Goal: Transaction & Acquisition: Purchase product/service

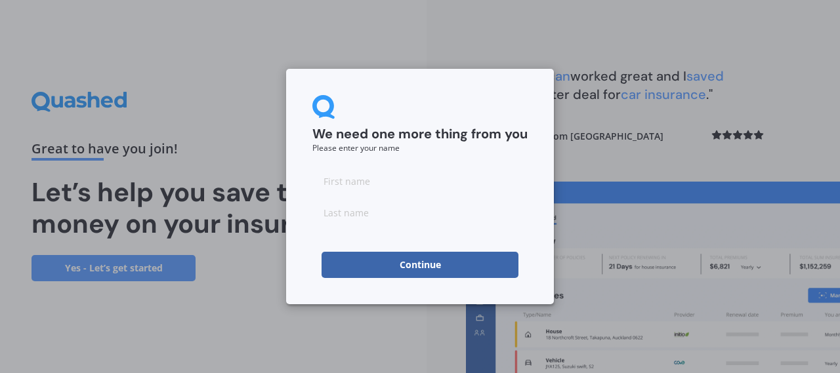
click at [382, 183] on input at bounding box center [419, 181] width 215 height 26
type input "Tessa"
click at [331, 204] on input at bounding box center [419, 212] width 215 height 26
type input "G"
type input "[PERSON_NAME]"
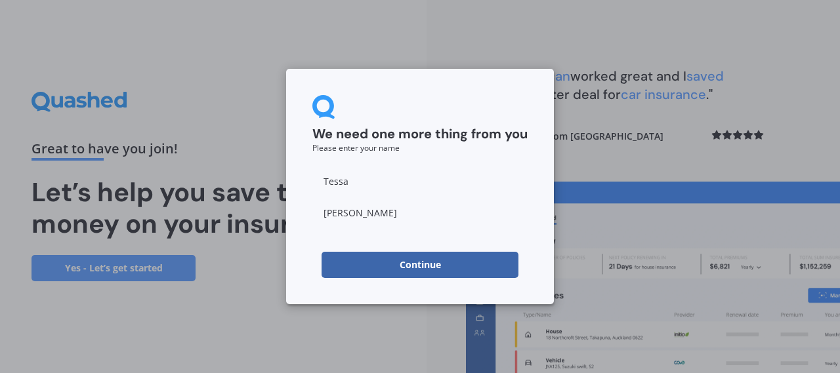
click at [360, 272] on button "Continue" at bounding box center [419, 265] width 197 height 26
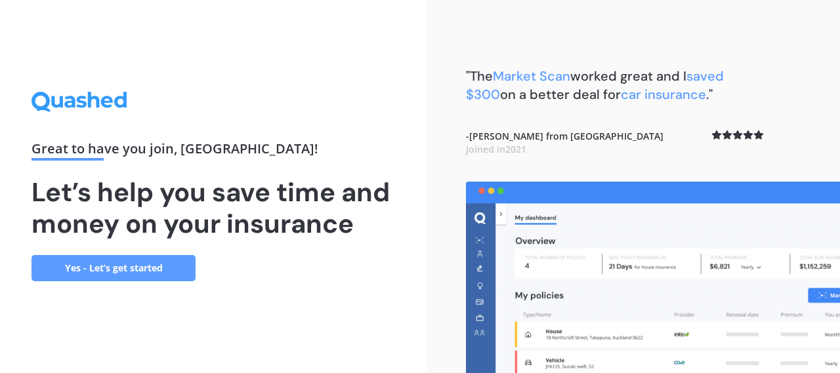
click at [143, 262] on link "Yes - Let’s get started" at bounding box center [113, 268] width 164 height 26
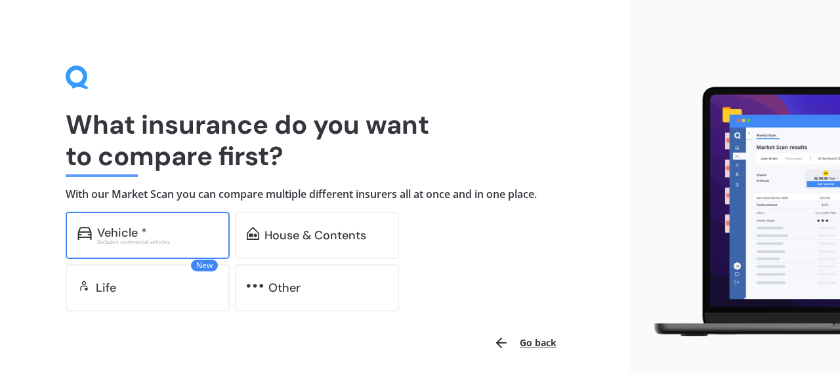
click at [175, 243] on div "Excludes commercial vehicles" at bounding box center [157, 241] width 121 height 5
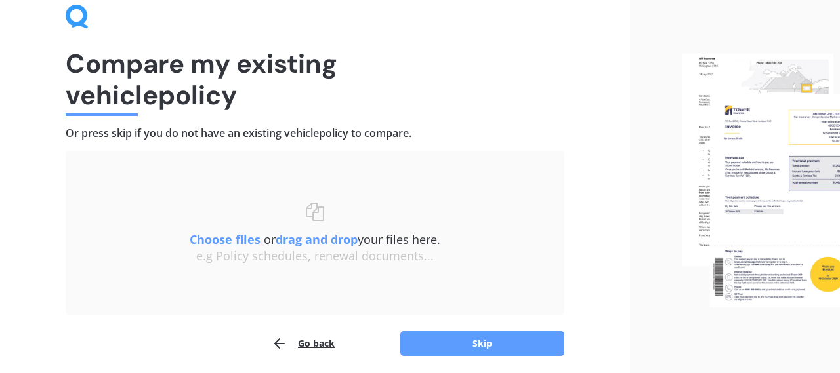
scroll to position [110, 0]
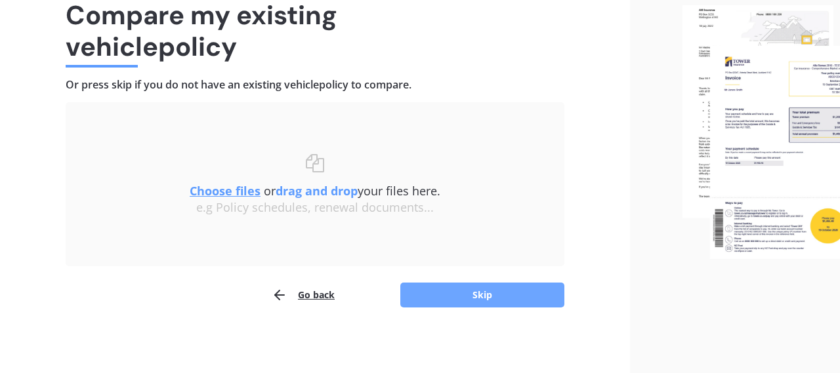
click at [491, 304] on button "Skip" at bounding box center [482, 295] width 164 height 25
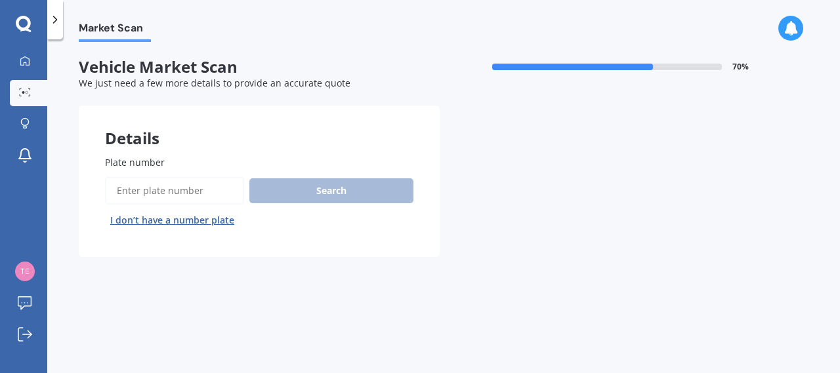
click at [191, 198] on input "Plate number" at bounding box center [174, 191] width 139 height 28
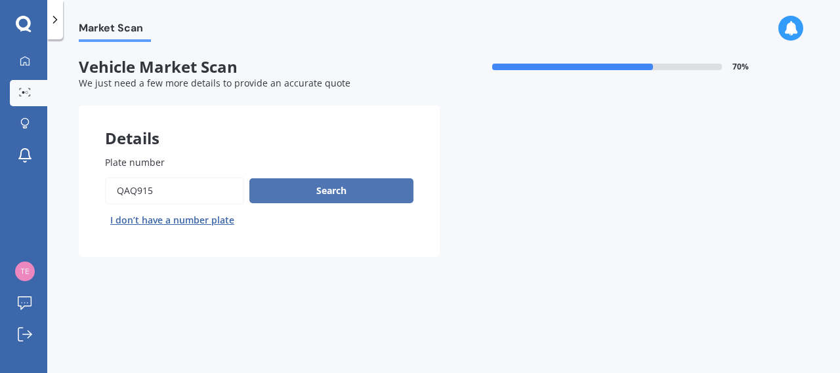
type input "qaq915"
click at [292, 203] on button "Search" at bounding box center [331, 190] width 164 height 25
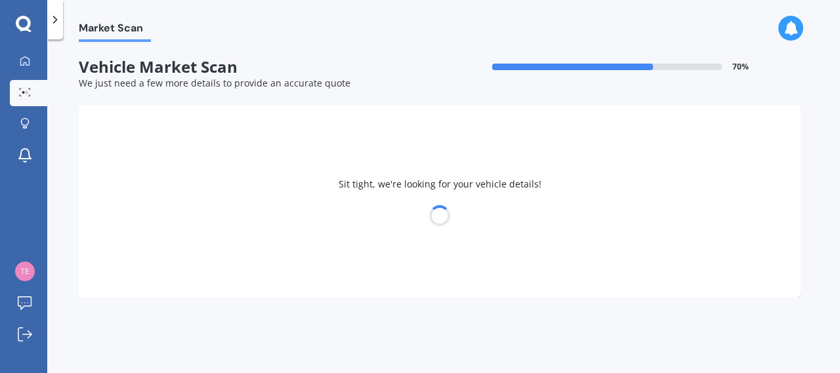
select select "KIA"
select select "SELTOS"
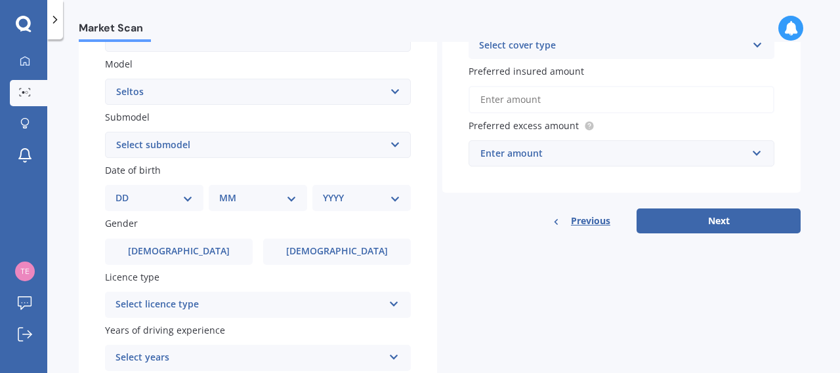
scroll to position [288, 0]
click at [154, 190] on div "DD 01 02 03 04 05 06 07 08 09 10 11 12 13 14 15 16 17 18 19 20 21 22 23 24 25 2…" at bounding box center [154, 197] width 98 height 26
click at [152, 206] on div "DD 01 02 03 04 05 06 07 08 09 10 11 12 13 14 15 16 17 18 19 20 21 22 23 24 25 2…" at bounding box center [154, 197] width 98 height 26
click at [105, 78] on select "Select model Carens [DATE] CERATO Ceres Credos EV6 K2900 Magentis Mentor Niro O…" at bounding box center [258, 91] width 306 height 26
select select "LX PLUS 2.0P STATION WAGON"
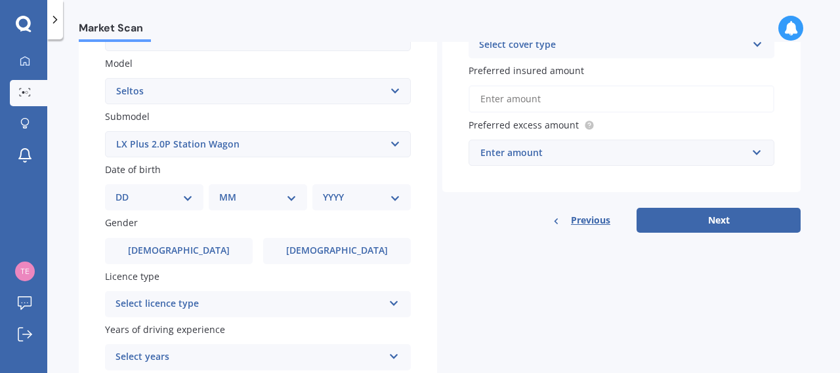
click option "LX Plus 2.0P Station Wagon" at bounding box center [0, 0] width 0 height 0
click at [161, 208] on div "DD 01 02 03 04 05 06 07 08 09 10 11 12 13 14 15 16 17 18 19 20 21 22 23 24 25 2…" at bounding box center [154, 197] width 98 height 26
click at [115, 190] on select "DD 01 02 03 04 05 06 07 08 09 10 11 12 13 14 15 16 17 18 19 20 21 22 23 24 25 2…" at bounding box center [153, 197] width 77 height 14
select select "18"
click option "18" at bounding box center [0, 0] width 0 height 0
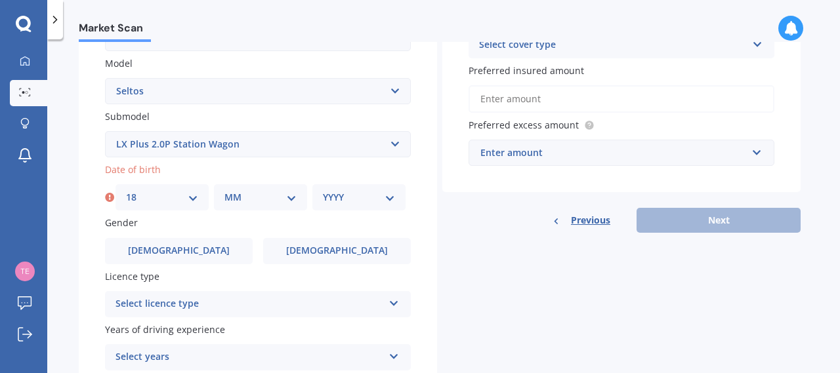
select select "04"
click option "04" at bounding box center [0, 0] width 0 height 0
click at [348, 209] on div "YYYY 2025 2024 2023 2022 2021 2020 2019 2018 2017 2016 2015 2014 2013 2012 2011…" at bounding box center [358, 197] width 93 height 26
click at [323, 190] on select "YYYY 2025 2024 2023 2022 2021 2020 2019 2018 2017 2016 2015 2014 2013 2012 2011…" at bounding box center [359, 197] width 72 height 14
select select "1993"
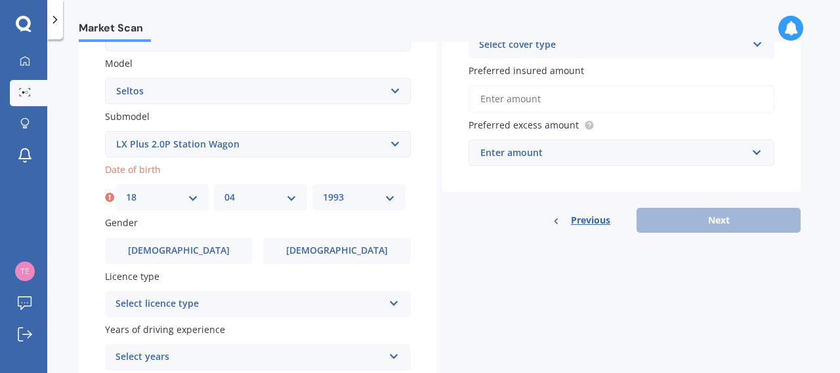
click option "1993" at bounding box center [0, 0] width 0 height 0
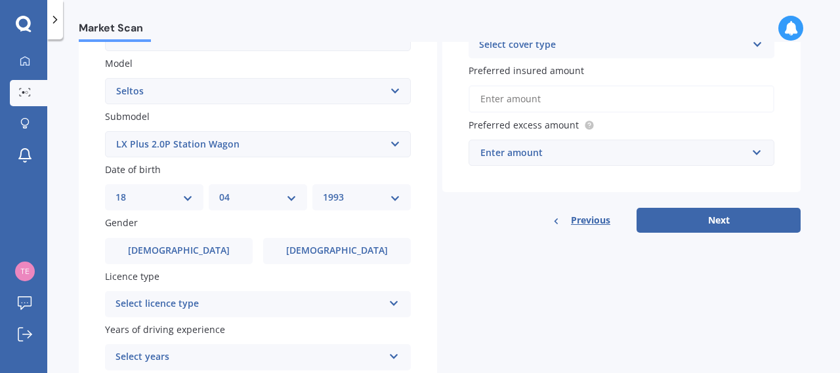
scroll to position [401, 0]
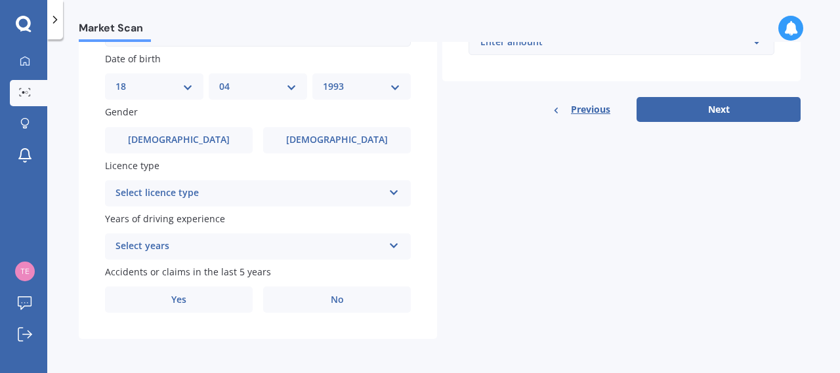
click at [331, 123] on div "Gender [DEMOGRAPHIC_DATA] [DEMOGRAPHIC_DATA]" at bounding box center [258, 129] width 306 height 48
click at [324, 140] on span "[DEMOGRAPHIC_DATA]" at bounding box center [337, 139] width 104 height 11
click at [0, 0] on input "[DEMOGRAPHIC_DATA]" at bounding box center [0, 0] width 0 height 0
click at [266, 188] on div "Select licence type" at bounding box center [249, 194] width 268 height 16
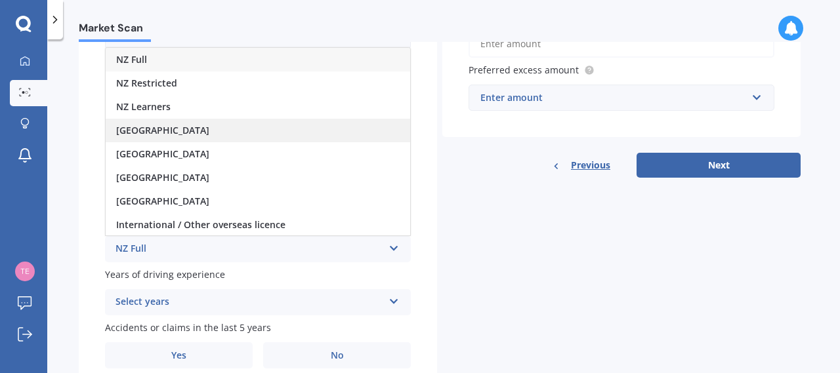
scroll to position [337, 0]
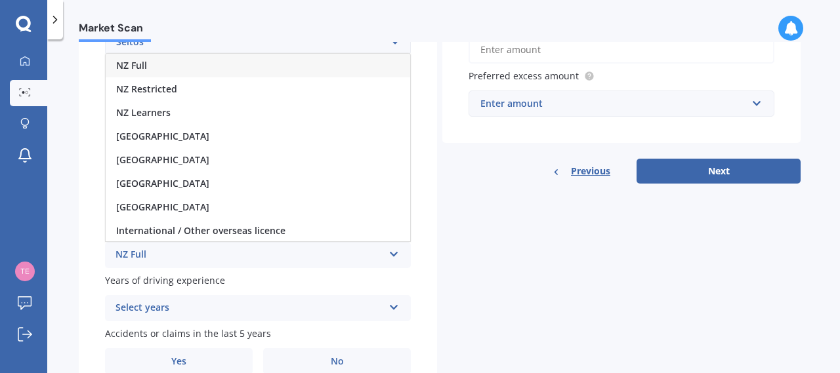
click at [149, 73] on div "NZ Full" at bounding box center [258, 66] width 304 height 24
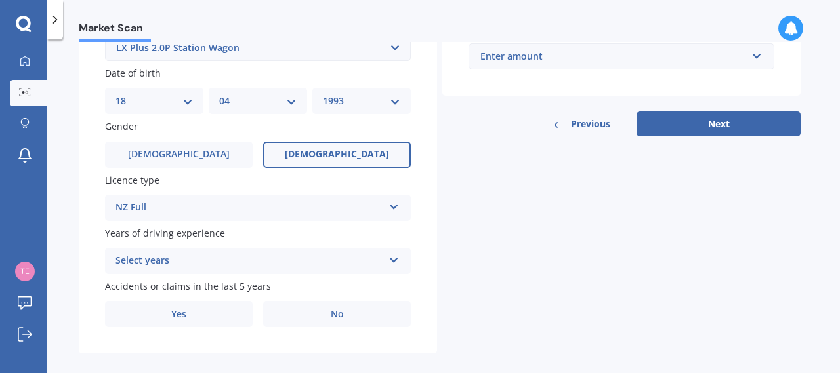
scroll to position [401, 0]
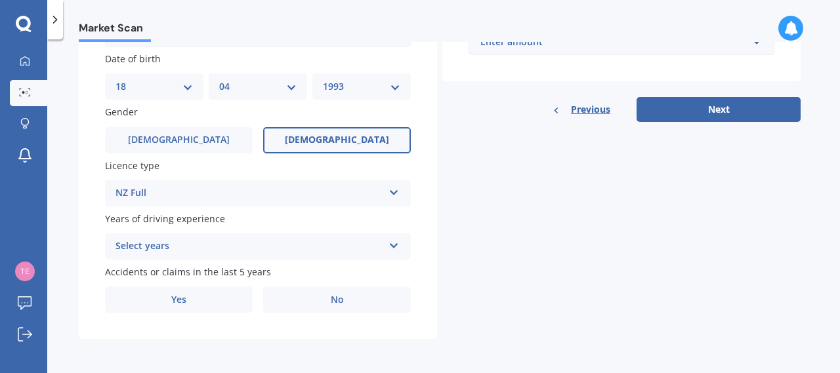
click at [267, 248] on div "Select years" at bounding box center [249, 247] width 268 height 16
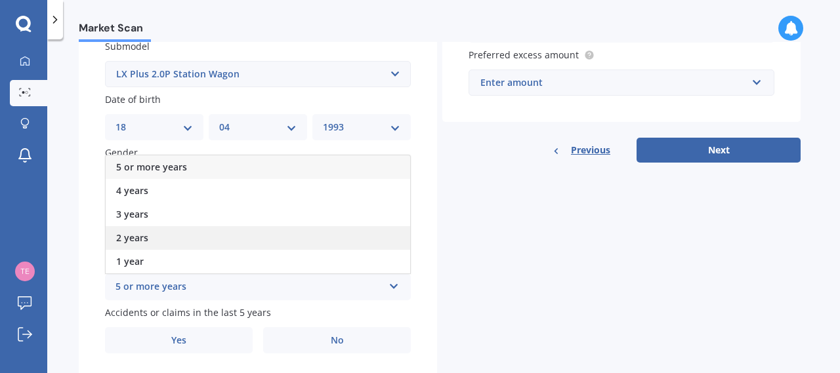
scroll to position [350, 0]
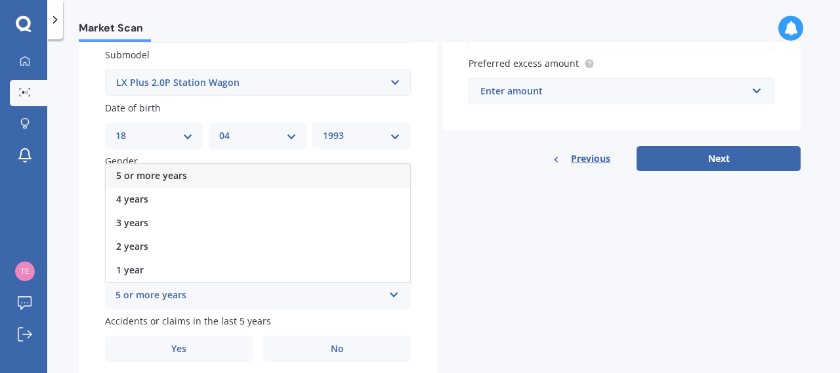
click at [116, 179] on div "5 or more years" at bounding box center [258, 176] width 304 height 24
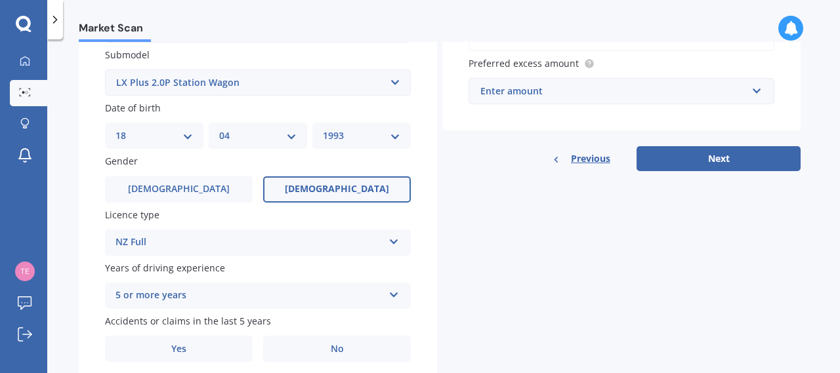
scroll to position [401, 0]
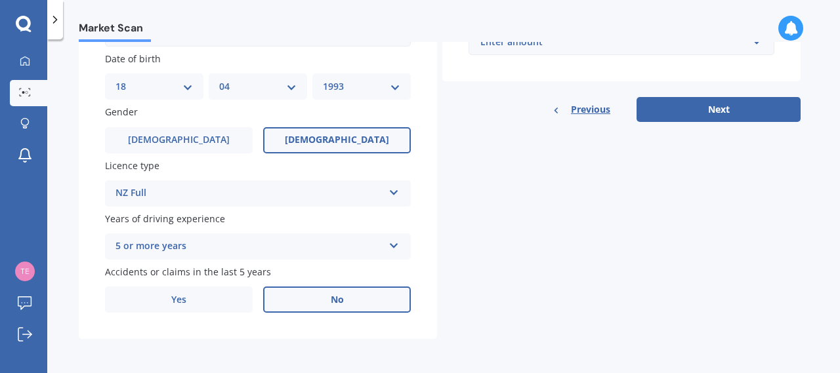
click at [336, 302] on span "No" at bounding box center [337, 300] width 13 height 11
click at [0, 0] on input "No" at bounding box center [0, 0] width 0 height 0
click at [711, 115] on button "Next" at bounding box center [718, 109] width 164 height 25
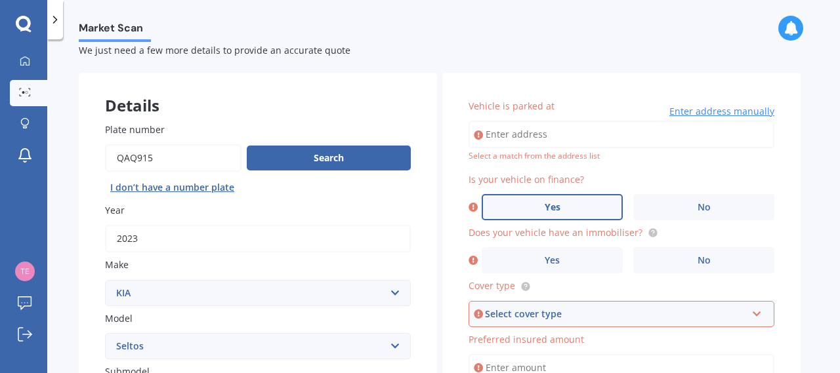
scroll to position [28, 0]
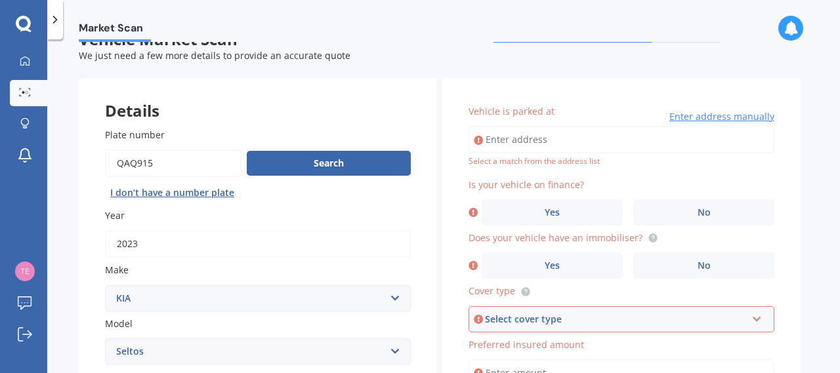
click at [516, 147] on input "Vehicle is parked at" at bounding box center [621, 140] width 306 height 28
click at [498, 140] on input "3/1063 great" at bounding box center [621, 140] width 306 height 28
click at [497, 140] on input "3/1063 great" at bounding box center [621, 140] width 306 height 28
click at [543, 138] on input "3 1063 great" at bounding box center [621, 140] width 306 height 28
type input "[STREET_ADDRESS][PERSON_NAME]"
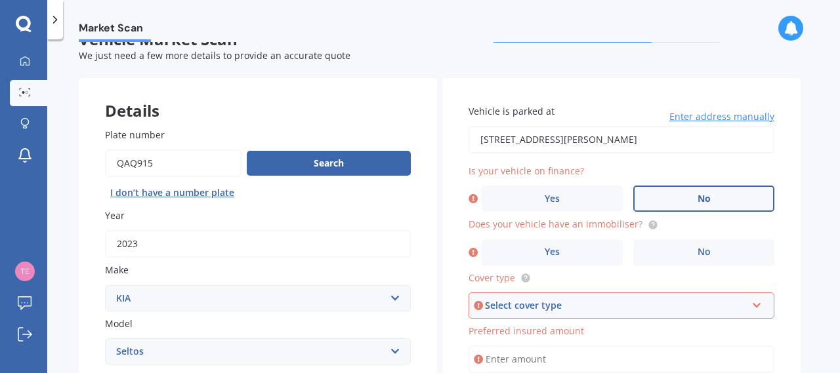
click at [686, 191] on label "No" at bounding box center [703, 199] width 141 height 26
click at [0, 0] on input "No" at bounding box center [0, 0] width 0 height 0
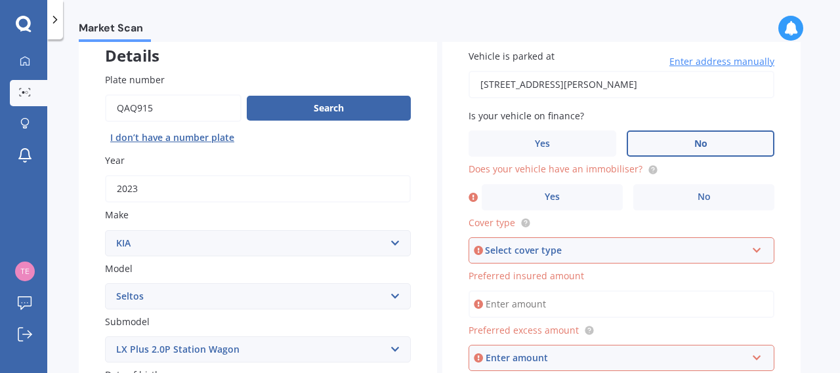
scroll to position [104, 0]
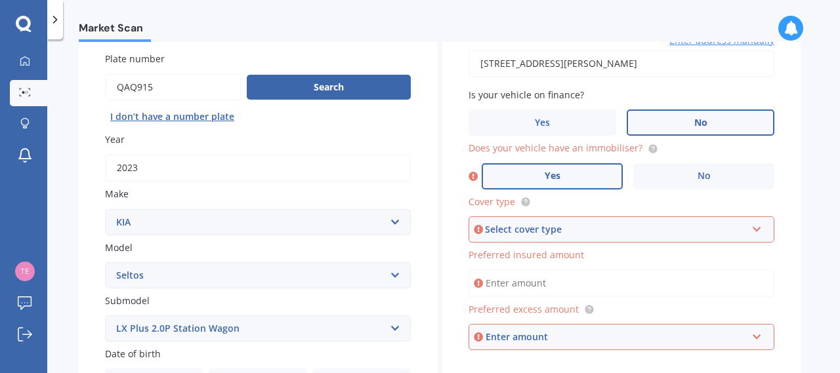
click at [579, 175] on label "Yes" at bounding box center [552, 176] width 141 height 26
click at [0, 0] on input "Yes" at bounding box center [0, 0] width 0 height 0
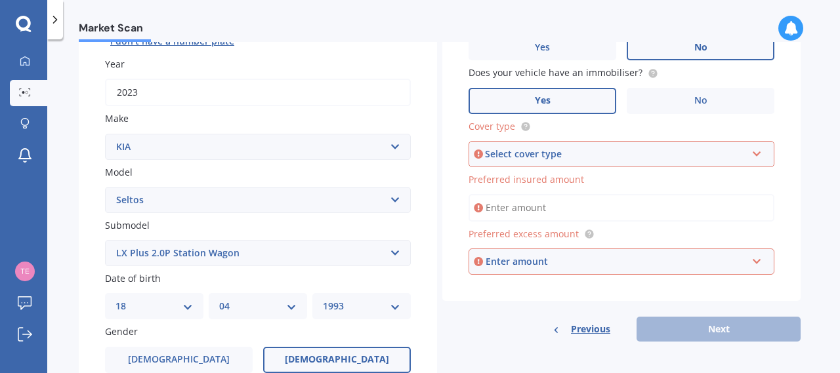
scroll to position [181, 0]
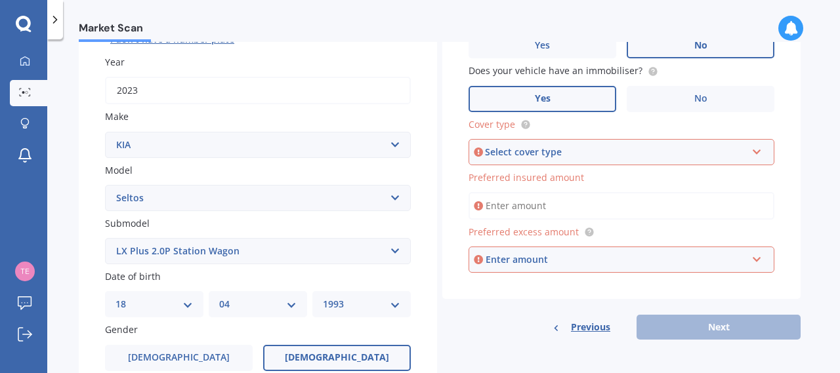
click at [550, 146] on div "Select cover type Comprehensive Third Party, Fire & Theft Third Party" at bounding box center [621, 152] width 306 height 26
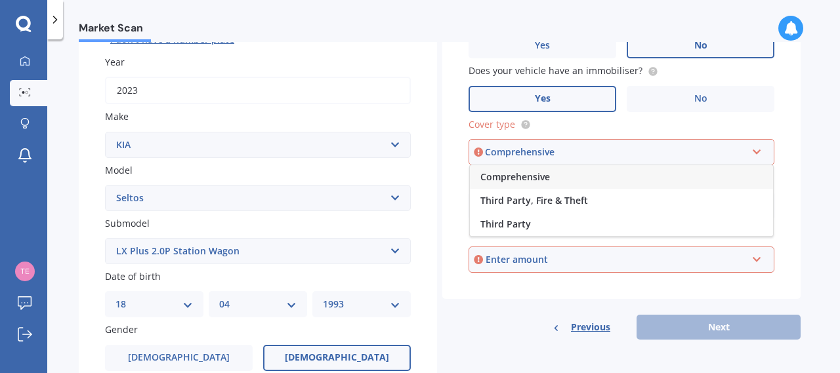
click at [538, 177] on span "Comprehensive" at bounding box center [515, 177] width 70 height 12
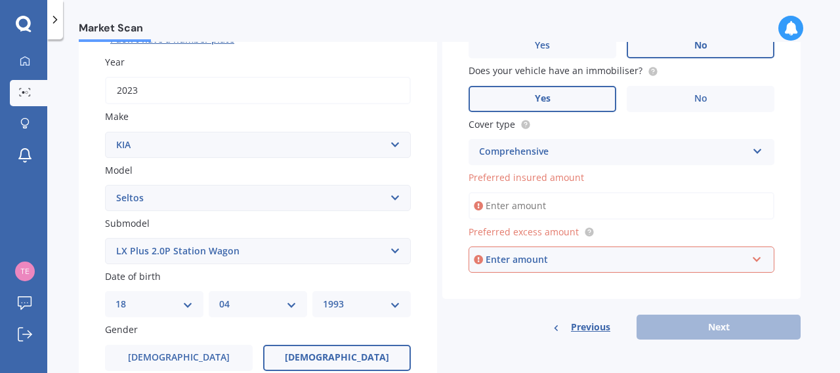
scroll to position [234, 0]
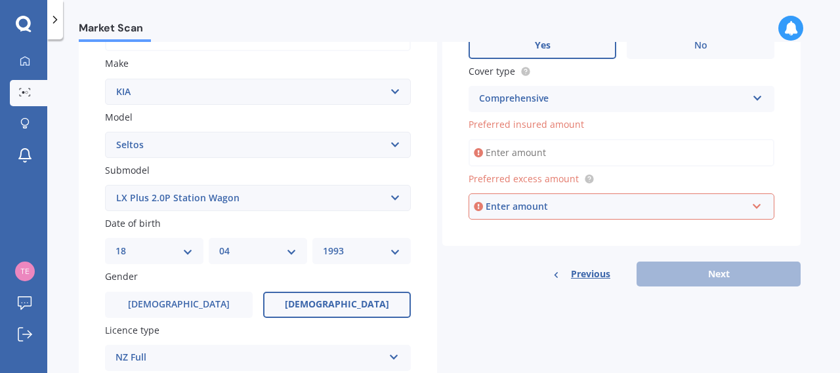
click at [510, 155] on input "Preferred insured amount" at bounding box center [621, 153] width 306 height 28
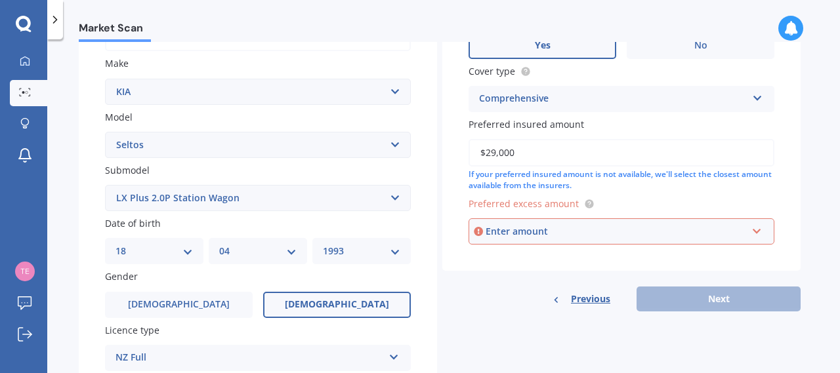
type input "$29,000"
click at [576, 231] on div "Enter amount" at bounding box center [615, 231] width 261 height 14
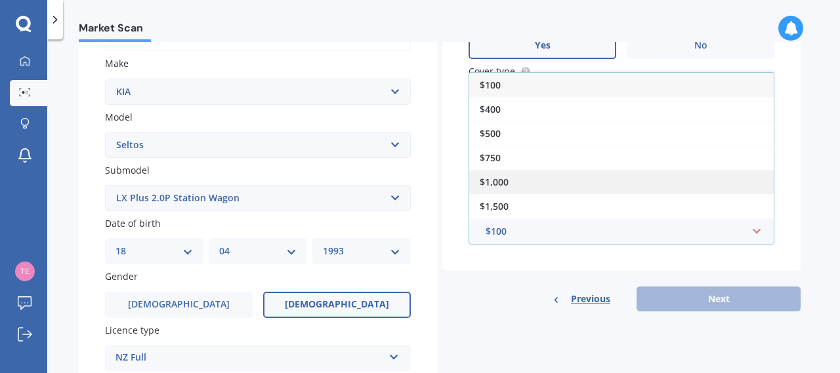
click at [496, 181] on span "$1,000" at bounding box center [494, 182] width 29 height 12
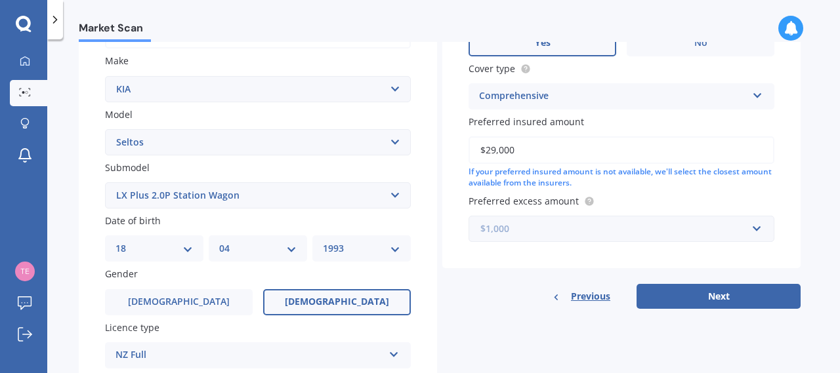
scroll to position [237, 0]
click at [713, 299] on button "Next" at bounding box center [718, 295] width 164 height 25
select select "18"
select select "04"
select select "1993"
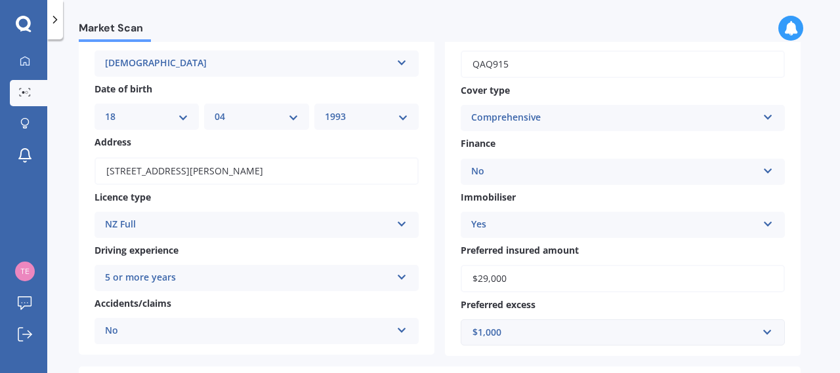
scroll to position [305, 0]
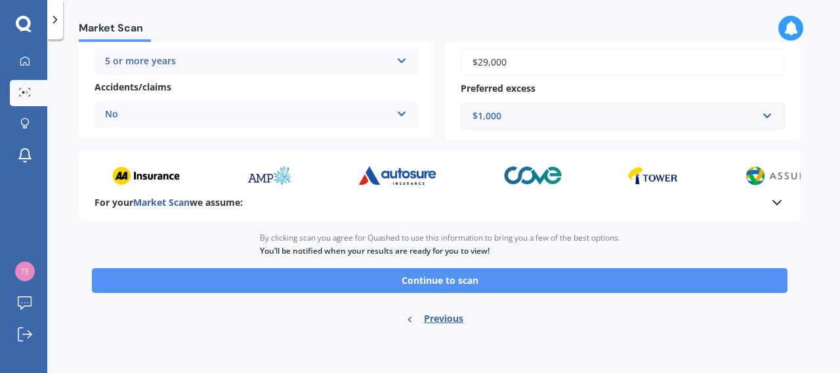
click at [421, 280] on button "Continue to scan" at bounding box center [439, 280] width 695 height 25
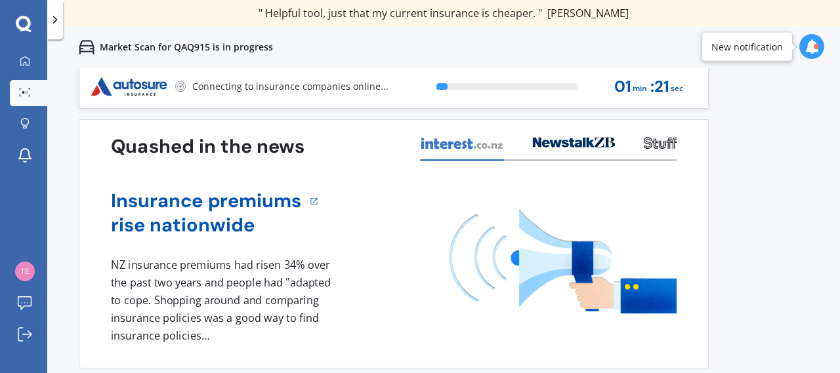
scroll to position [3, 0]
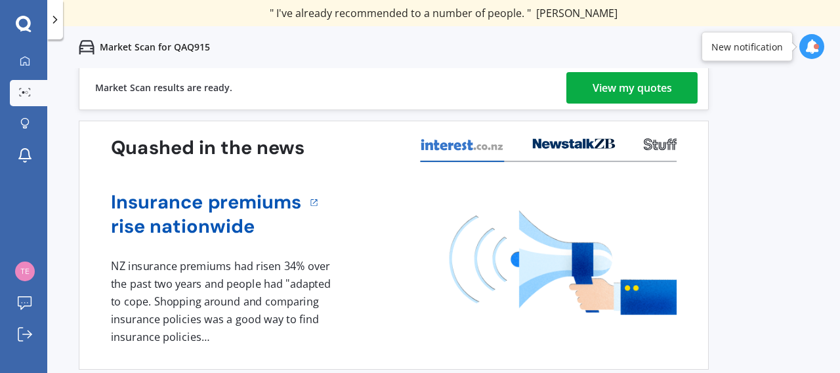
click at [607, 96] on div "View my quotes" at bounding box center [631, 87] width 79 height 31
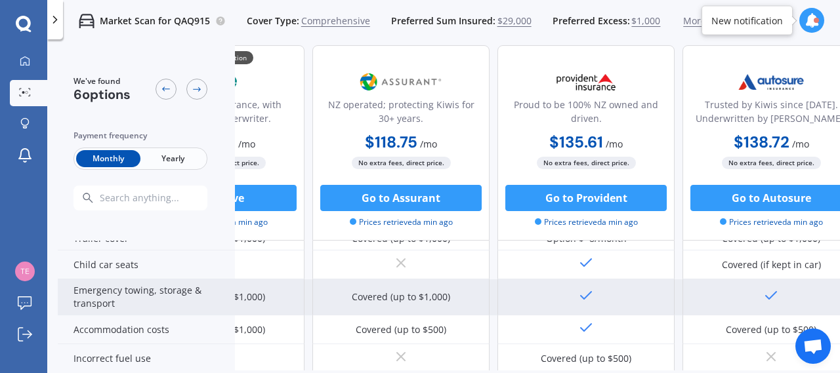
scroll to position [316, 0]
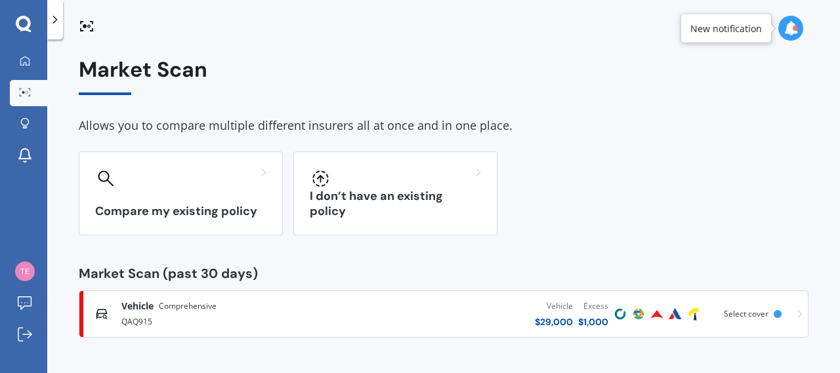
click at [203, 309] on span "Comprehensive" at bounding box center [188, 306] width 58 height 13
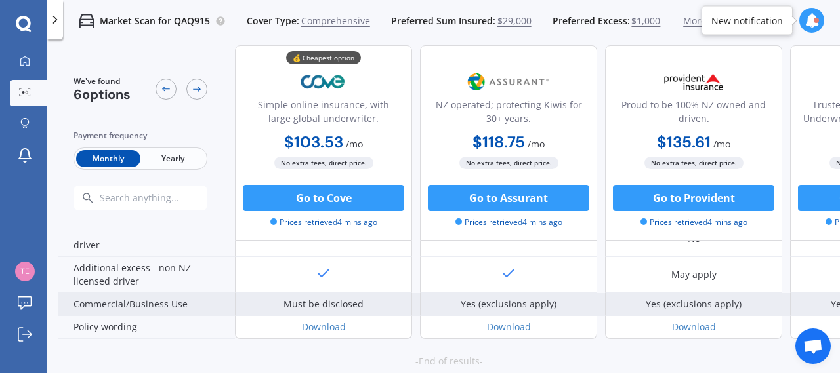
scroll to position [793, 0]
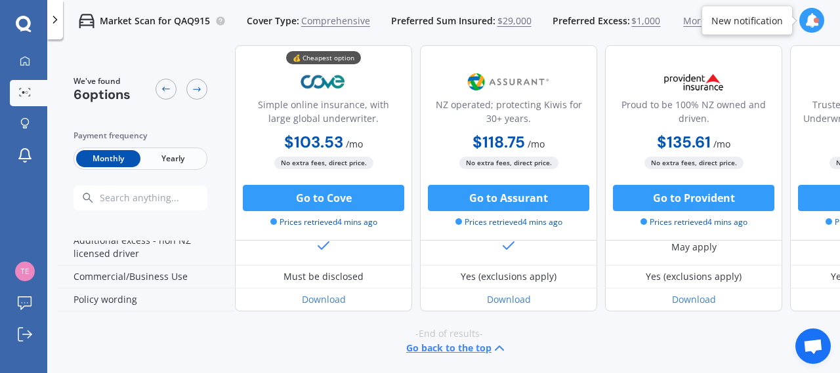
click at [181, 162] on span "Yearly" at bounding box center [172, 158] width 64 height 17
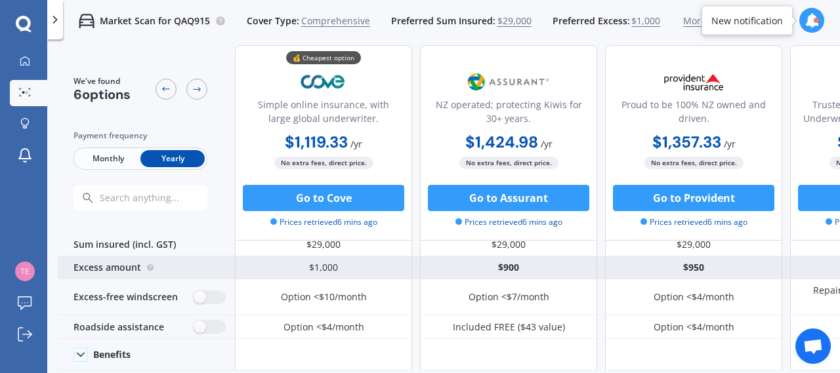
scroll to position [0, 0]
